Goal: Navigation & Orientation: Find specific page/section

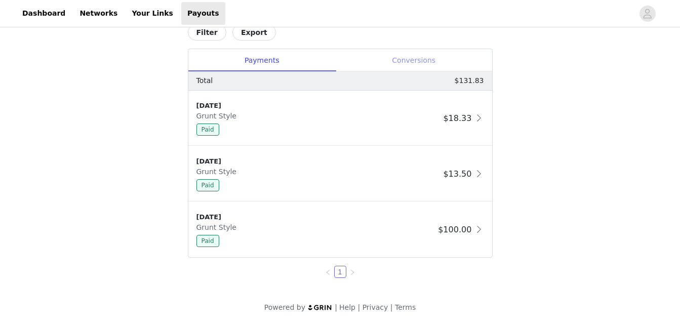
scroll to position [441, 0]
click at [409, 62] on div "Conversions" at bounding box center [414, 60] width 157 height 23
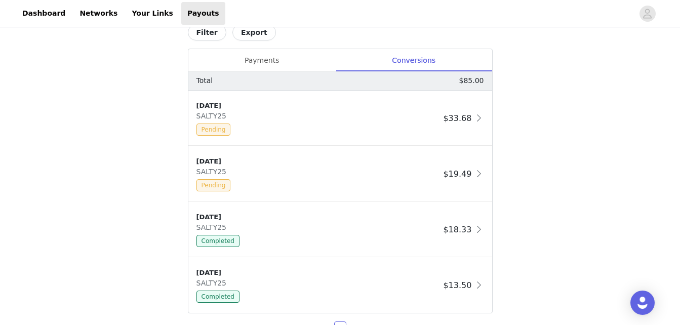
scroll to position [210, 0]
